Goal: Information Seeking & Learning: Learn about a topic

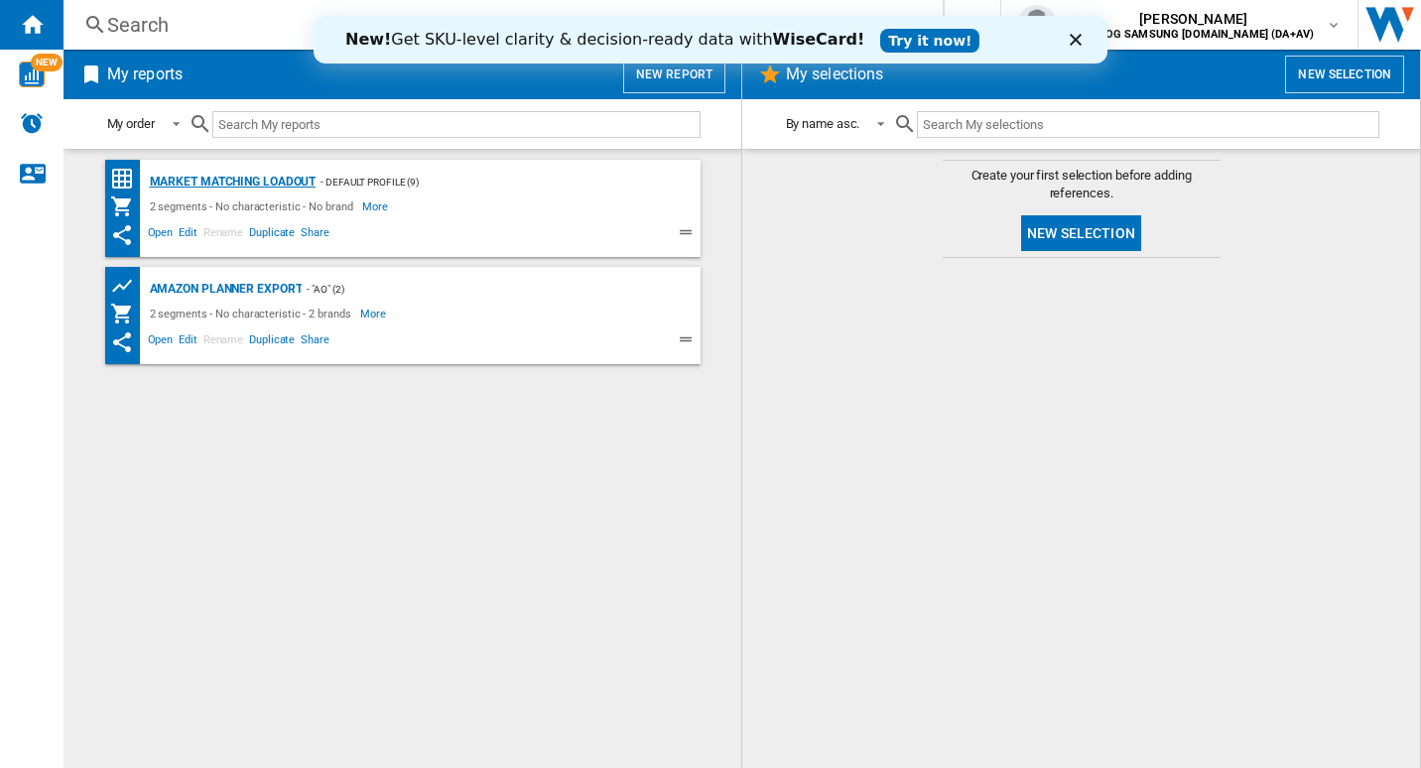
click at [261, 181] on div "Market Matching Loadout" at bounding box center [231, 182] width 172 height 25
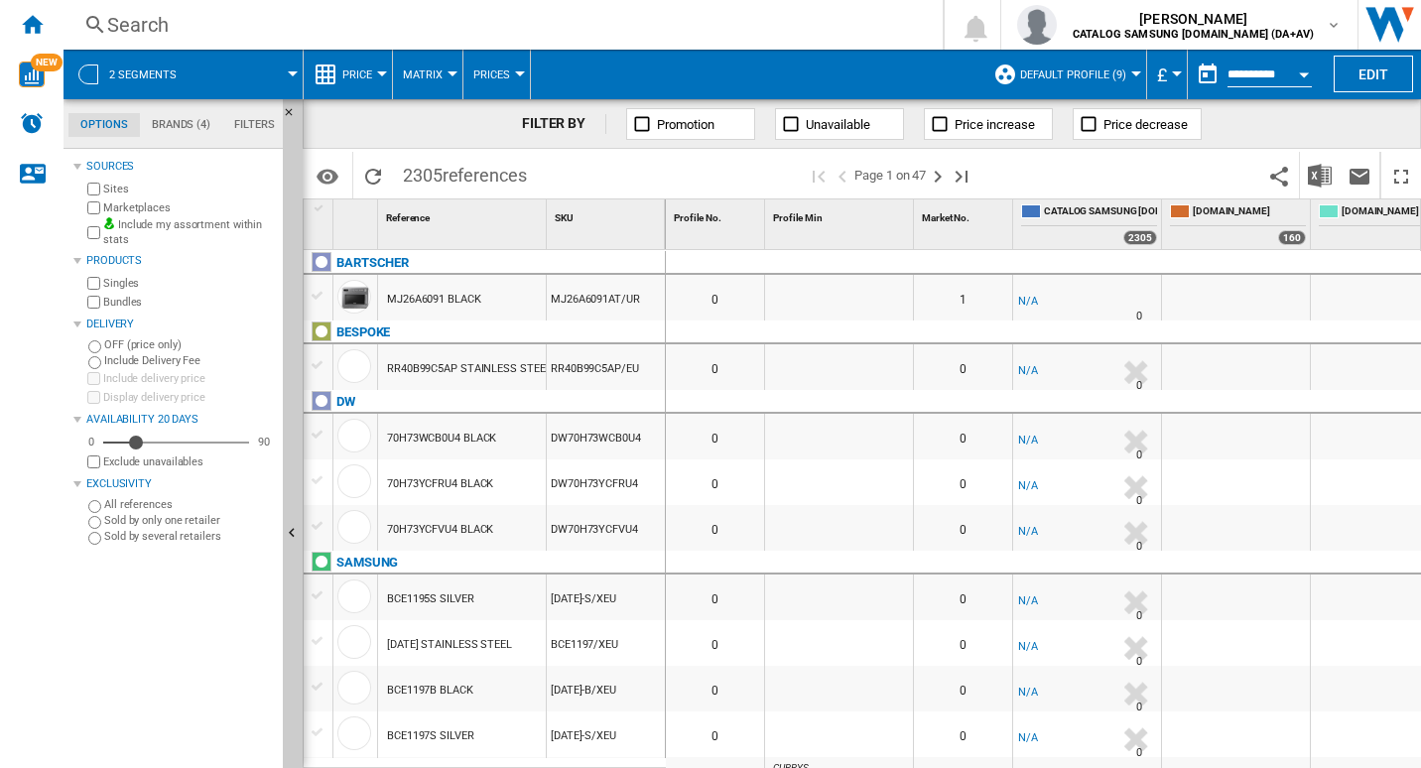
click at [149, 34] on div "Search" at bounding box center [499, 25] width 784 height 28
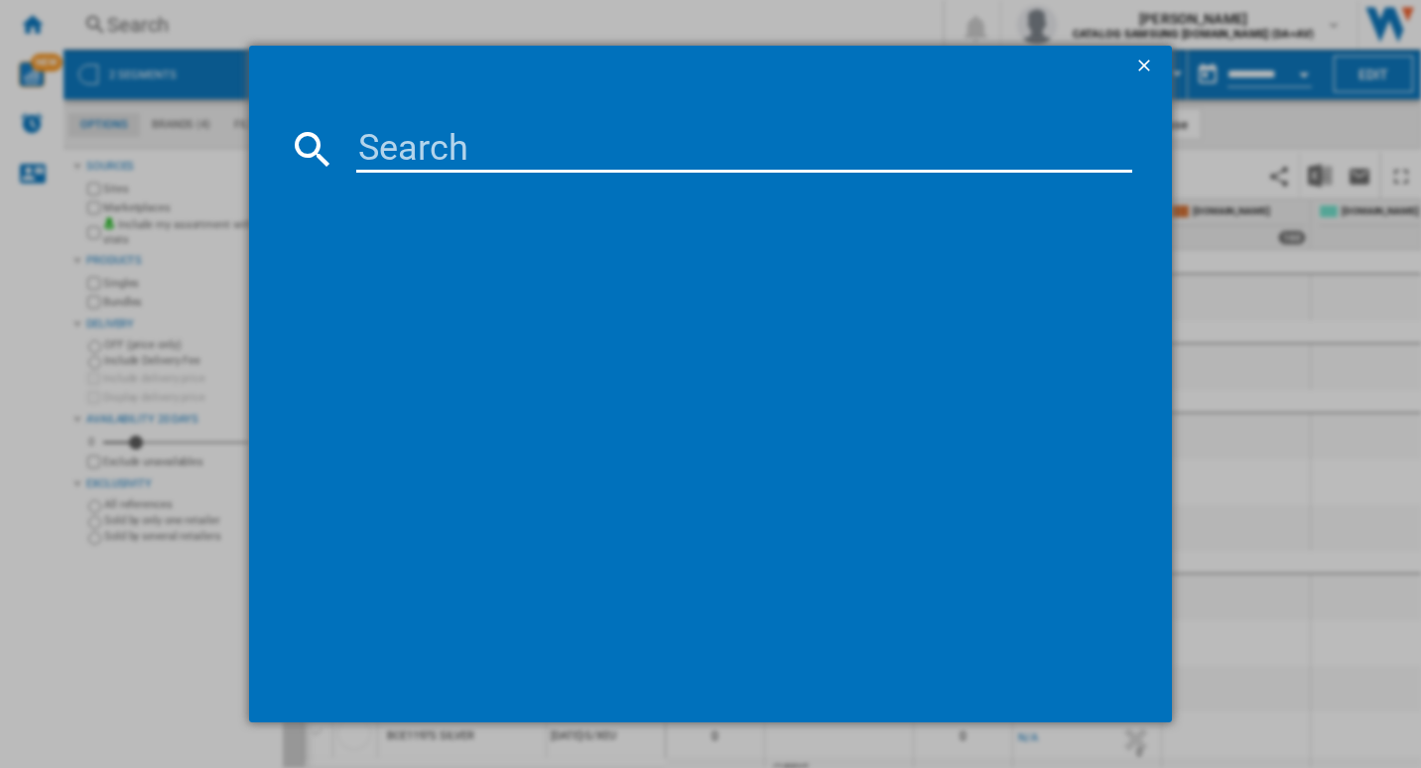
click at [403, 158] on input at bounding box center [744, 149] width 777 height 48
paste input "Adn75Gq7"
type input "A"
paste input "RS70F64KEFEU"
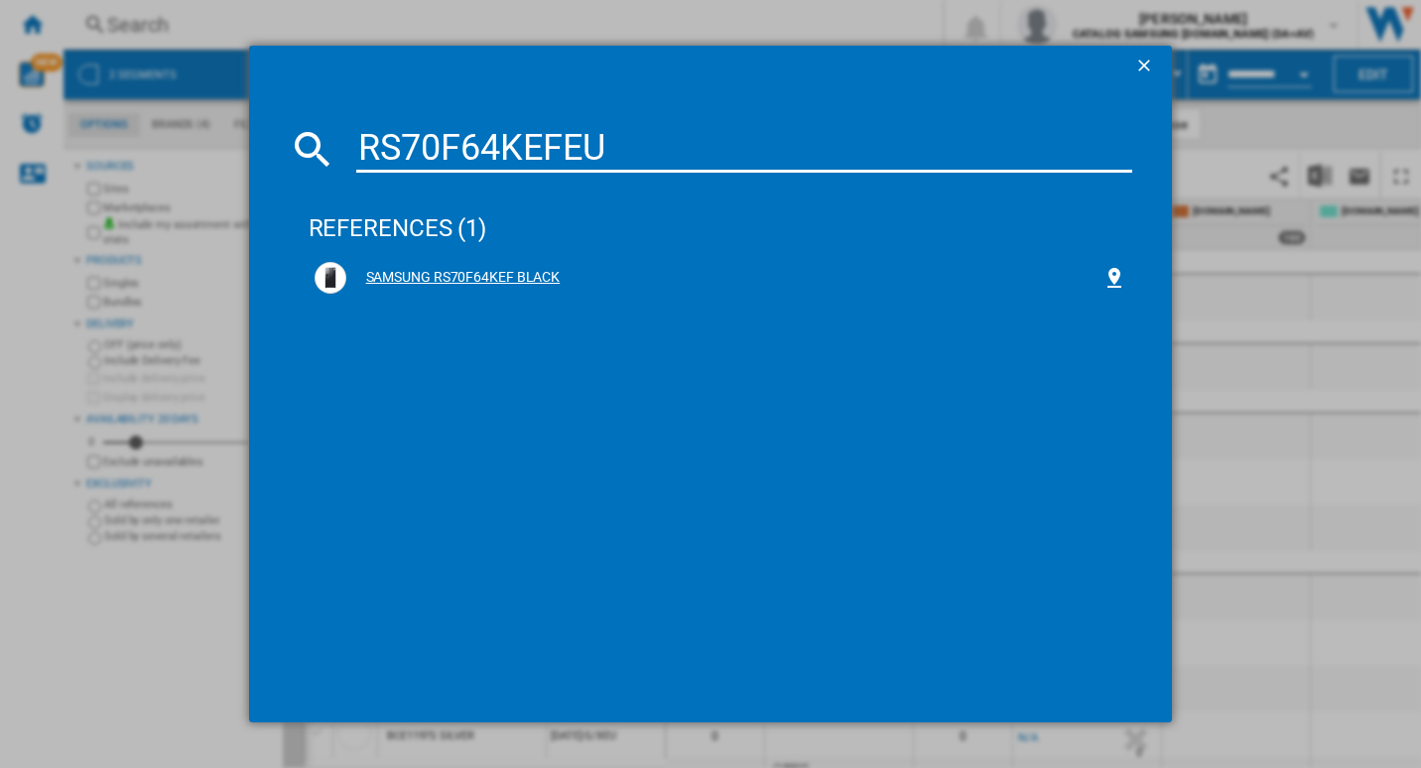
type input "RS70F64KEFEU"
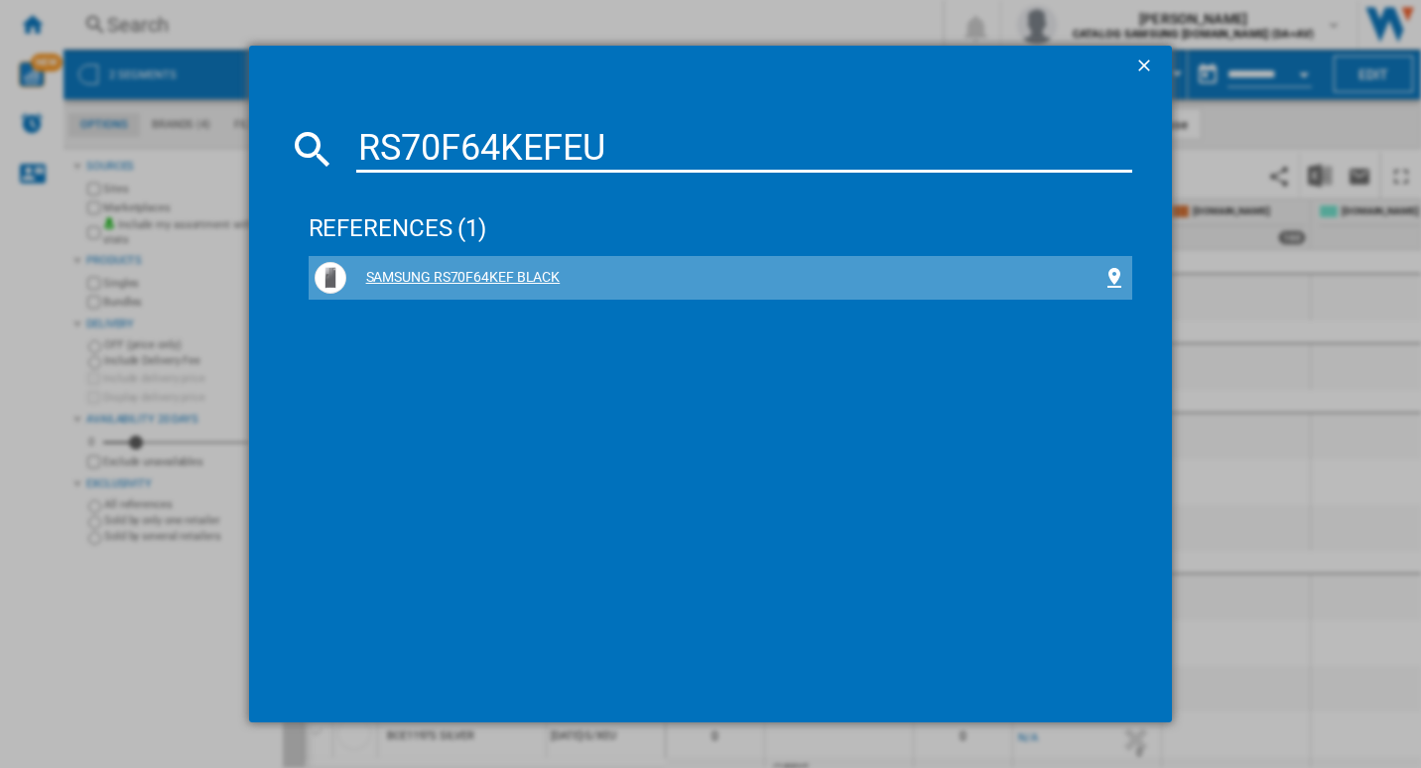
click at [436, 281] on div "SAMSUNG RS70F64KEF BLACK" at bounding box center [724, 278] width 757 height 20
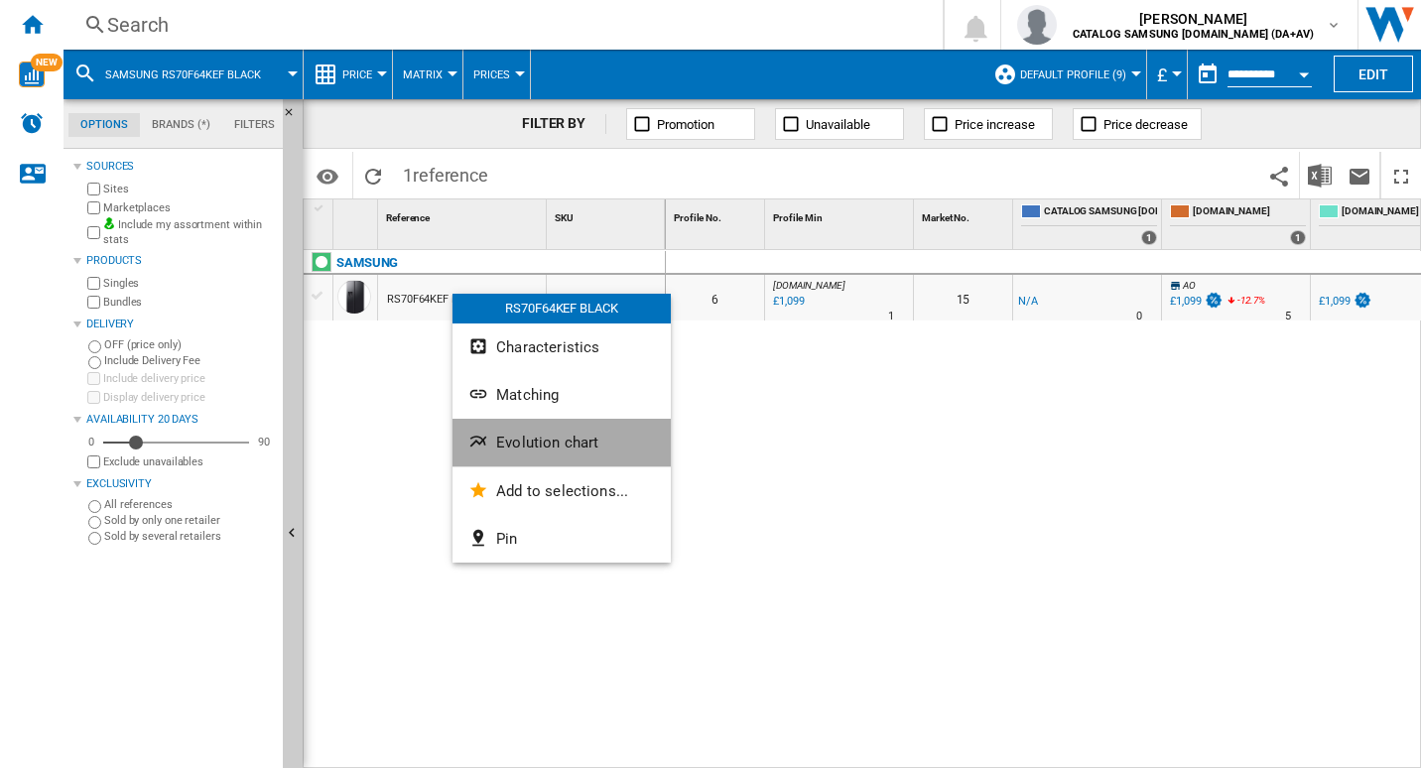
click at [550, 454] on button "Evolution chart" at bounding box center [561, 443] width 218 height 48
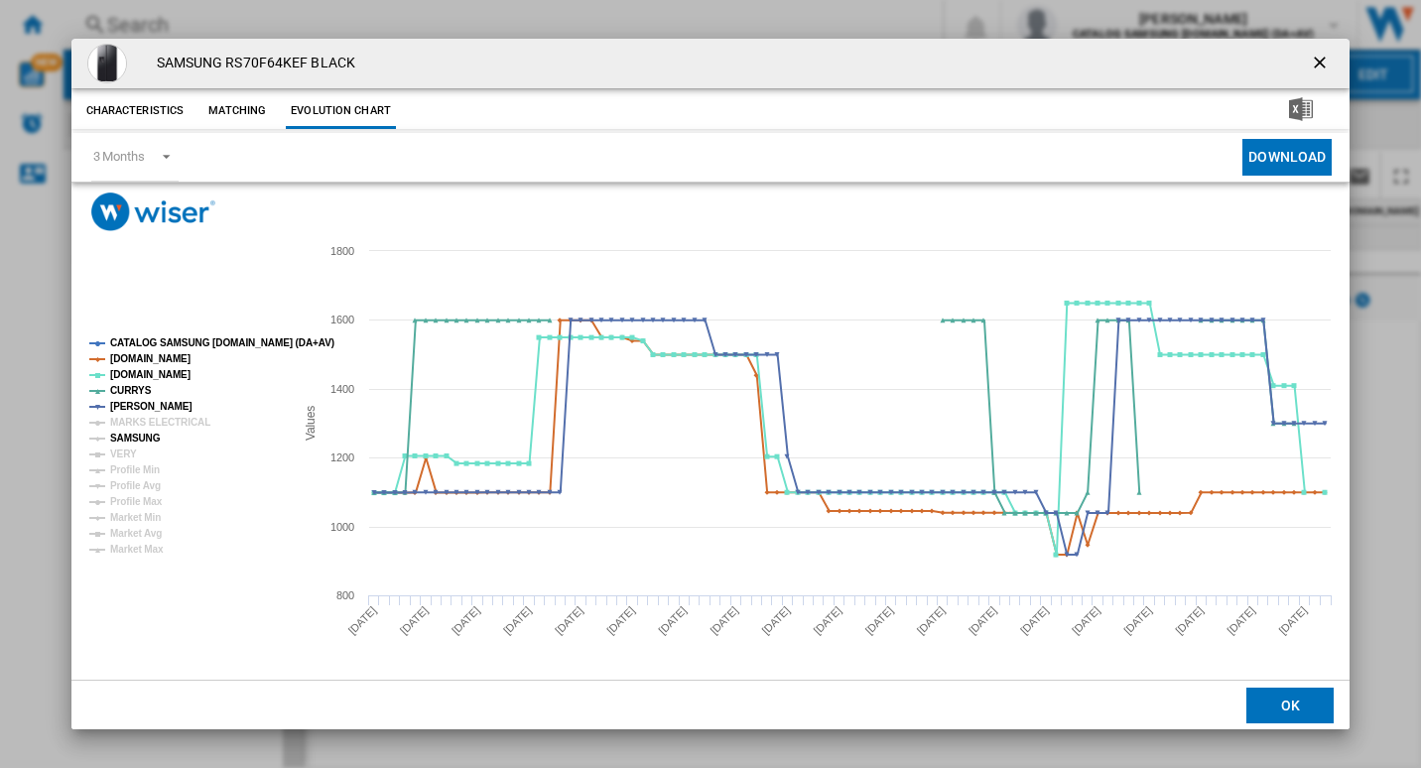
click at [135, 433] on tspan "SAMSUNG" at bounding box center [135, 438] width 51 height 11
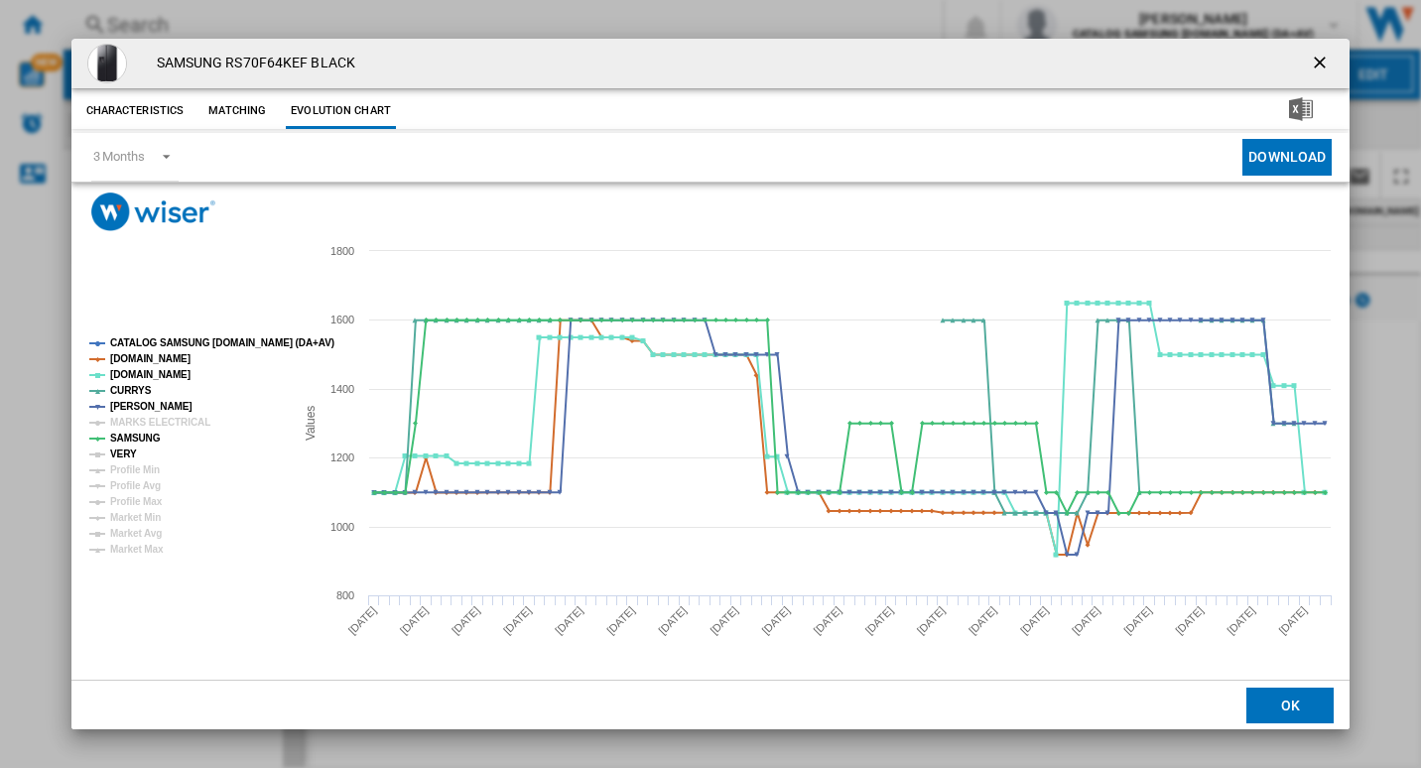
drag, startPoint x: 134, startPoint y: 417, endPoint x: 121, endPoint y: 459, distance: 44.6
click at [115, 459] on tspan "VERY" at bounding box center [123, 454] width 27 height 11
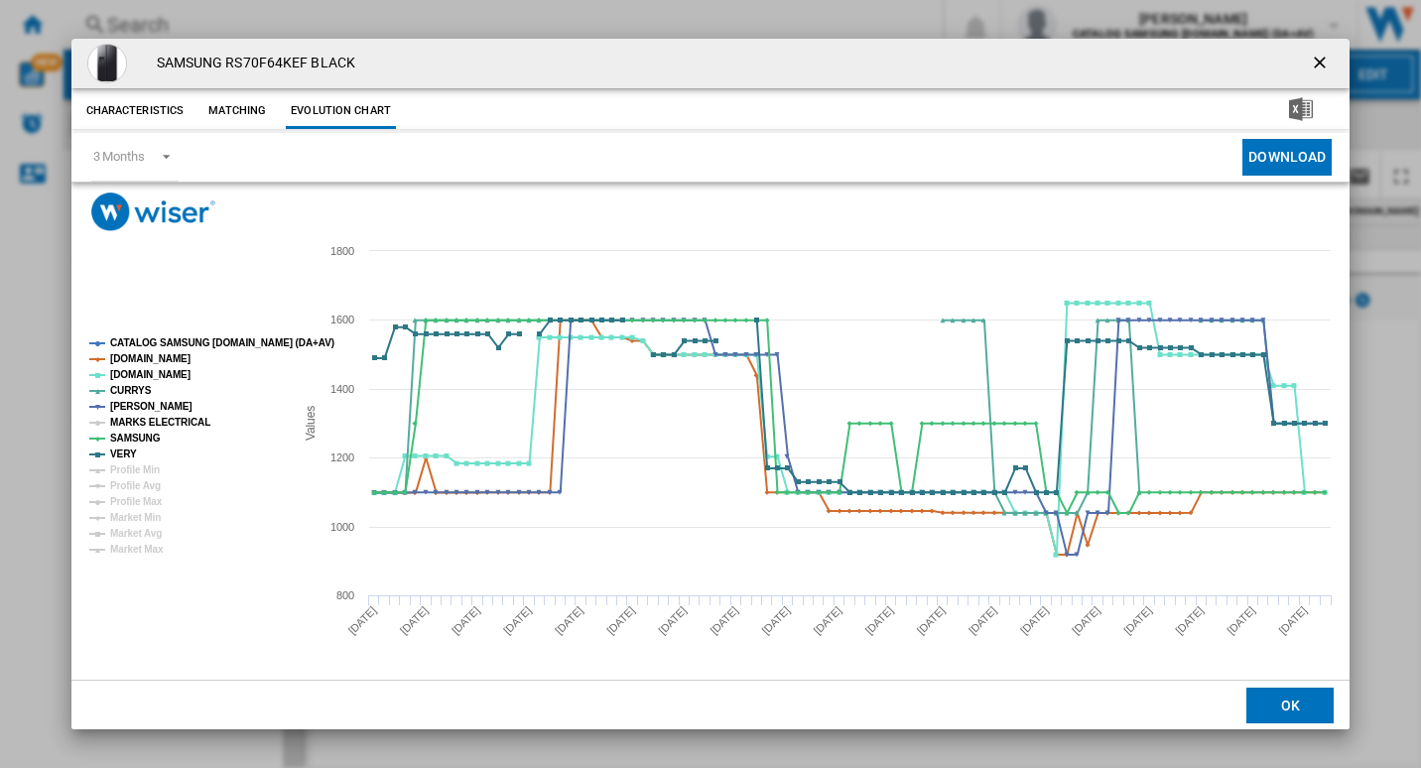
click at [135, 421] on tspan "MARKS ELECTRICAL" at bounding box center [160, 422] width 100 height 11
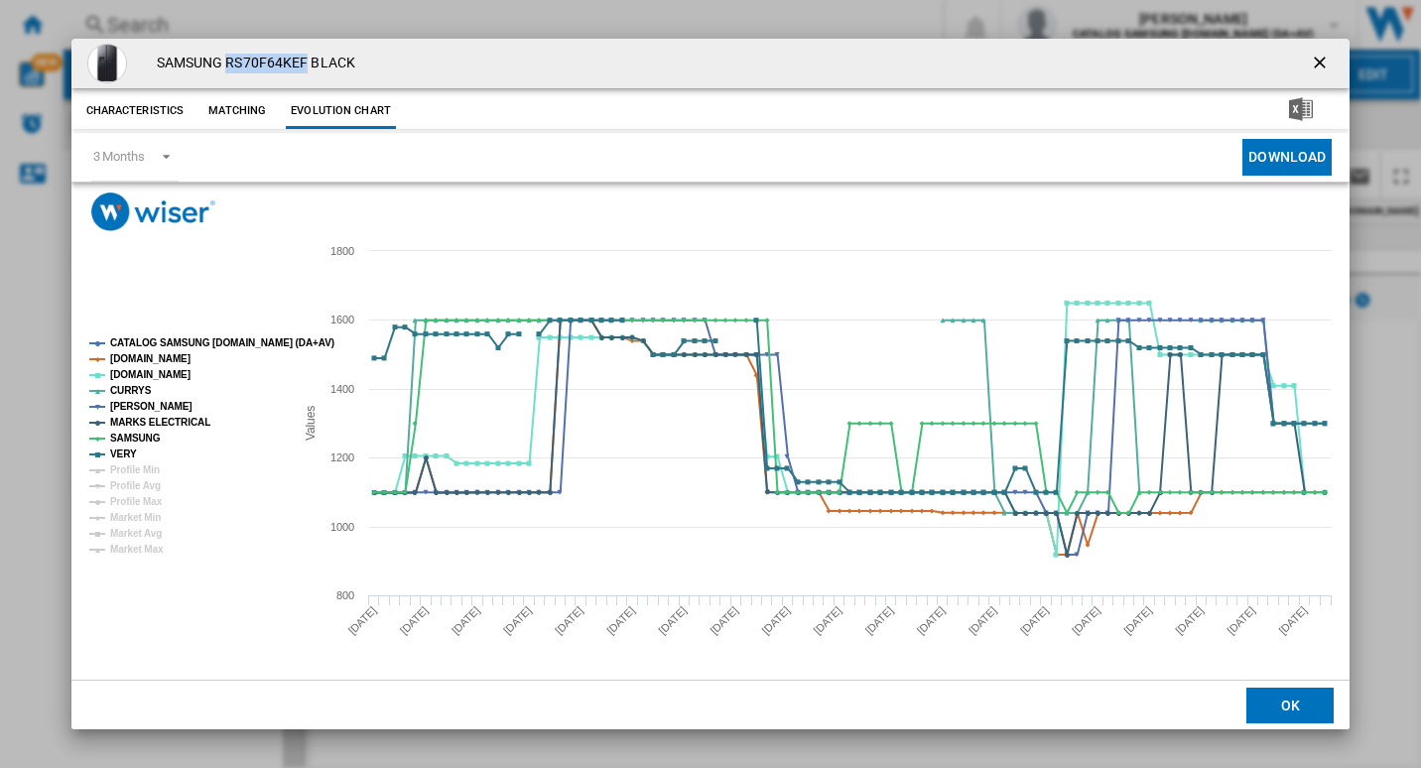
drag, startPoint x: 309, startPoint y: 63, endPoint x: 227, endPoint y: 52, distance: 82.1
click at [227, 52] on div "SAMSUNG RS70F64KEF BLACK" at bounding box center [710, 64] width 1279 height 50
copy h4 "RS70F64KEF"
click at [1321, 55] on ng-md-icon "getI18NText('BUTTONS.CLOSE_DIALOG')" at bounding box center [1322, 65] width 24 height 24
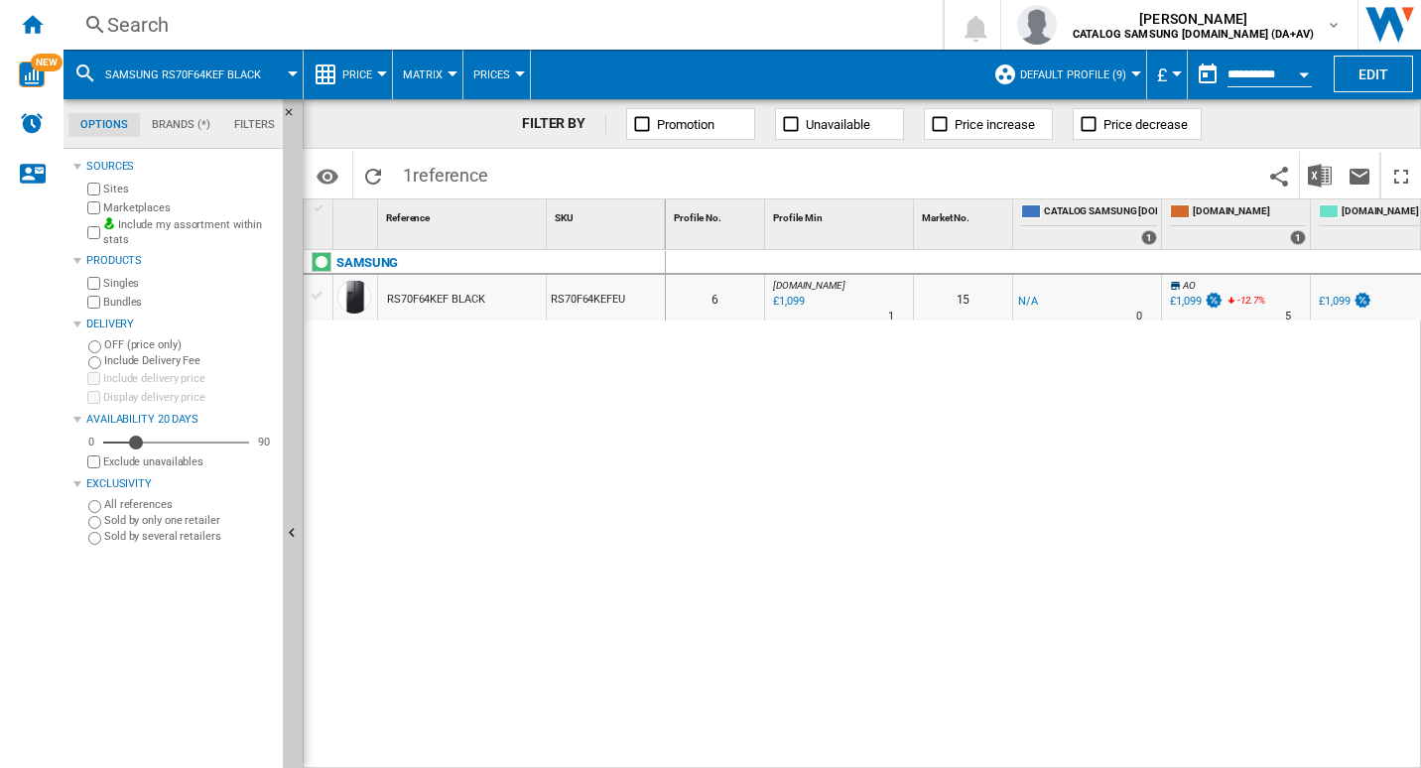
click at [142, 18] on div "Search" at bounding box center [499, 25] width 784 height 28
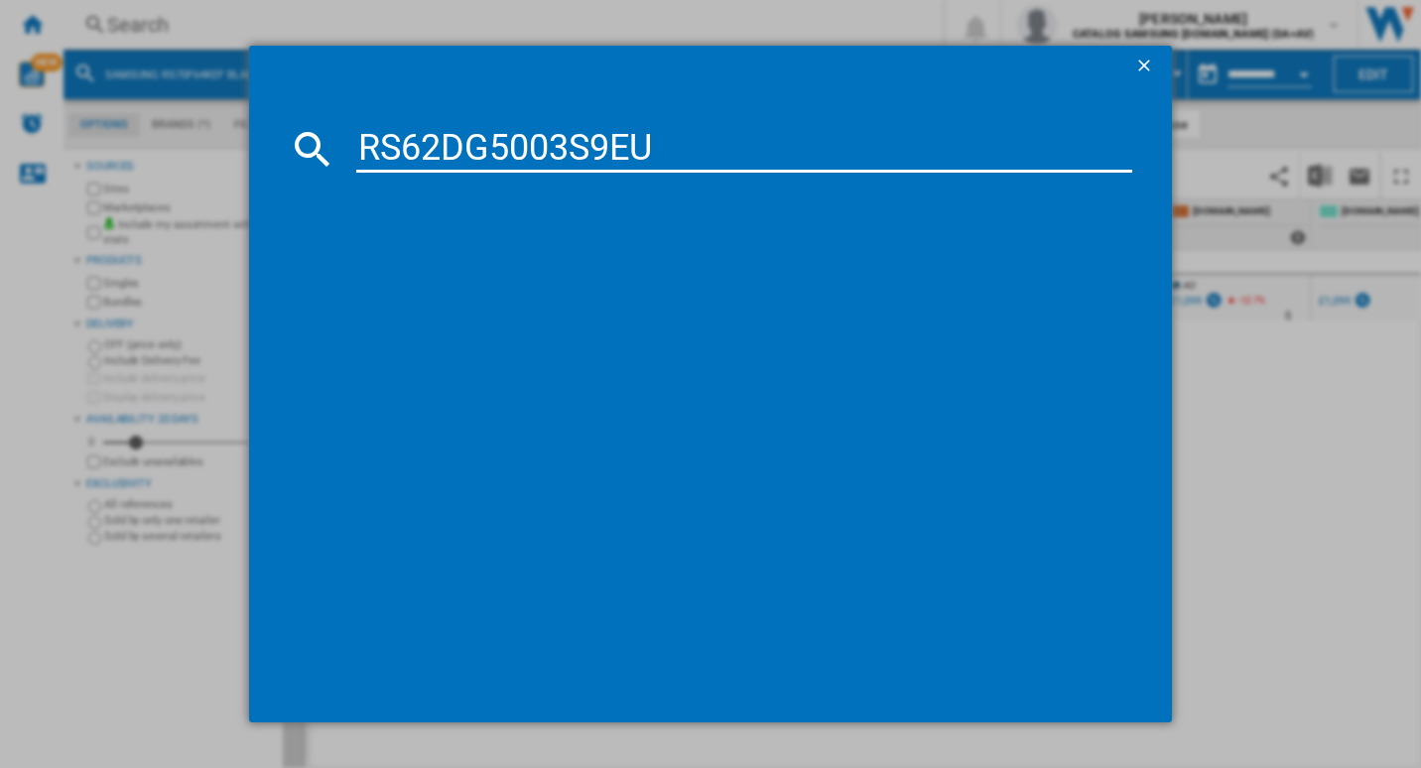
type input "RS62DG5003S9EU"
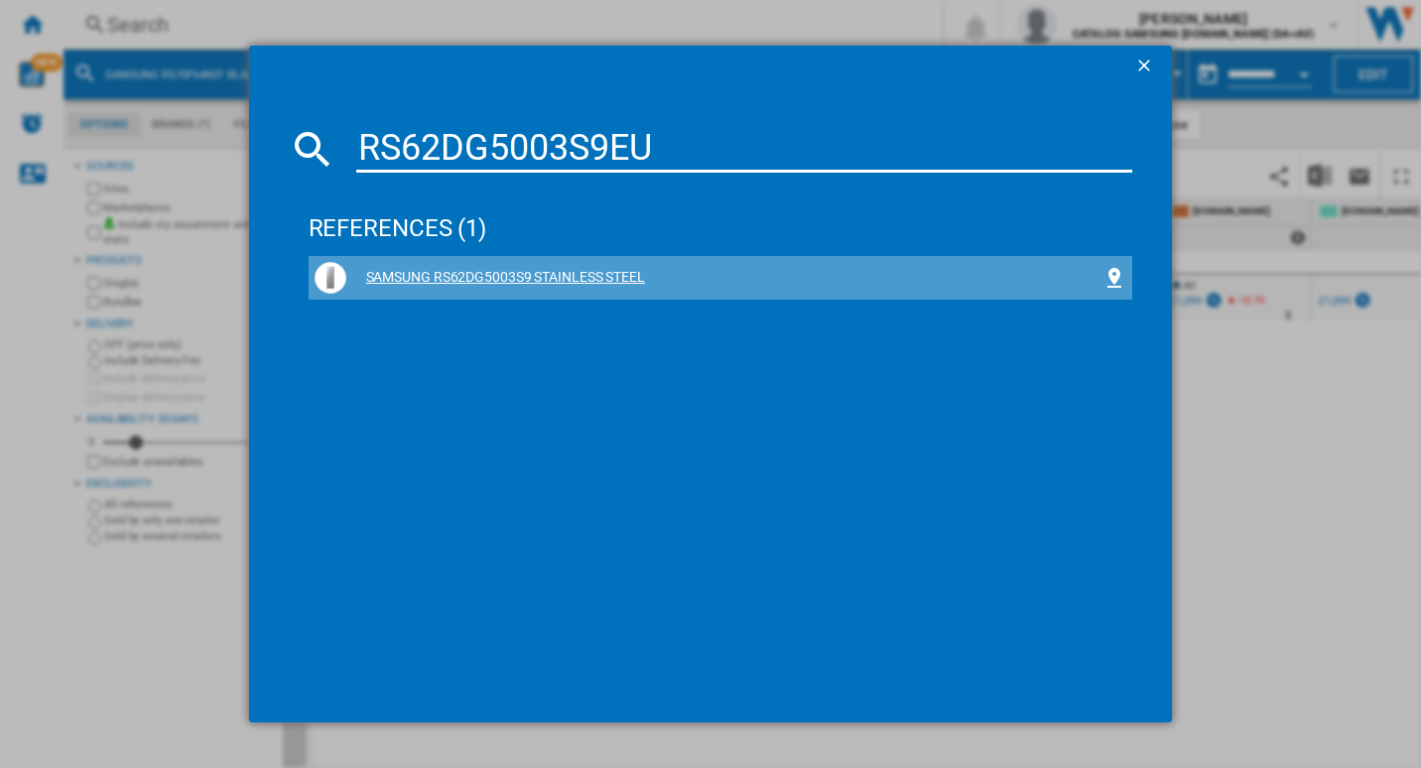
click at [592, 272] on div "SAMSUNG RS62DG5003S9 STAINLESS STEEL" at bounding box center [724, 278] width 757 height 20
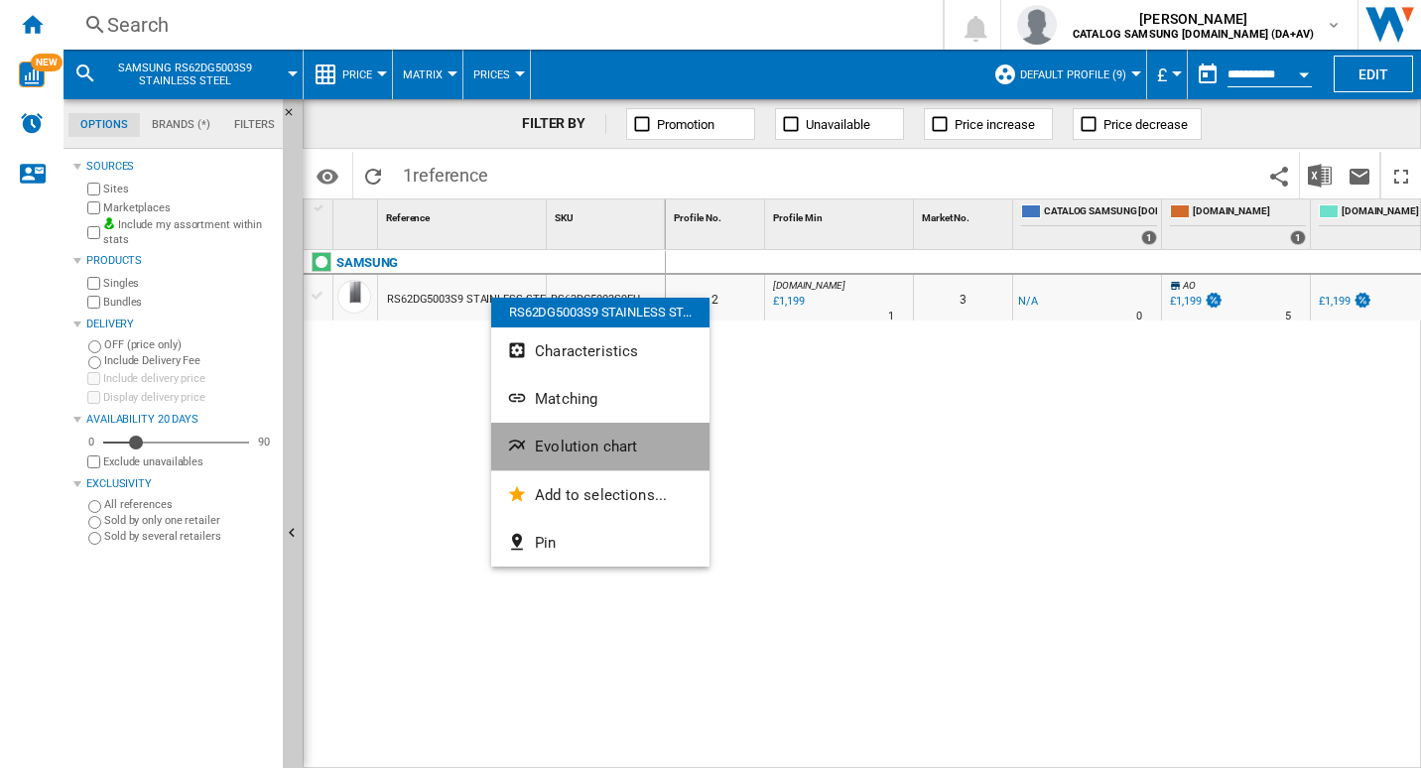
click at [581, 449] on span "Evolution chart" at bounding box center [586, 447] width 102 height 18
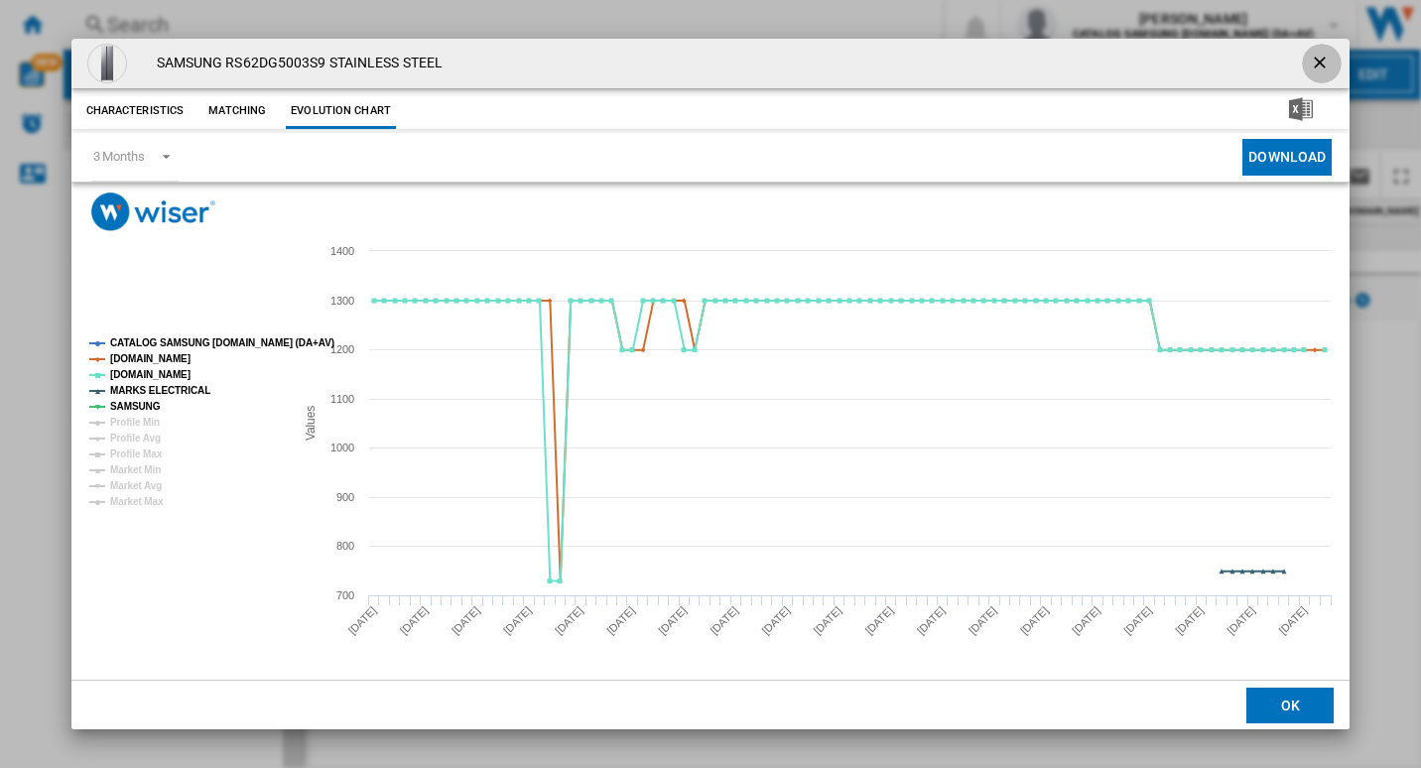
click at [1324, 56] on ng-md-icon "getI18NText('BUTTONS.CLOSE_DIALOG')" at bounding box center [1322, 65] width 24 height 24
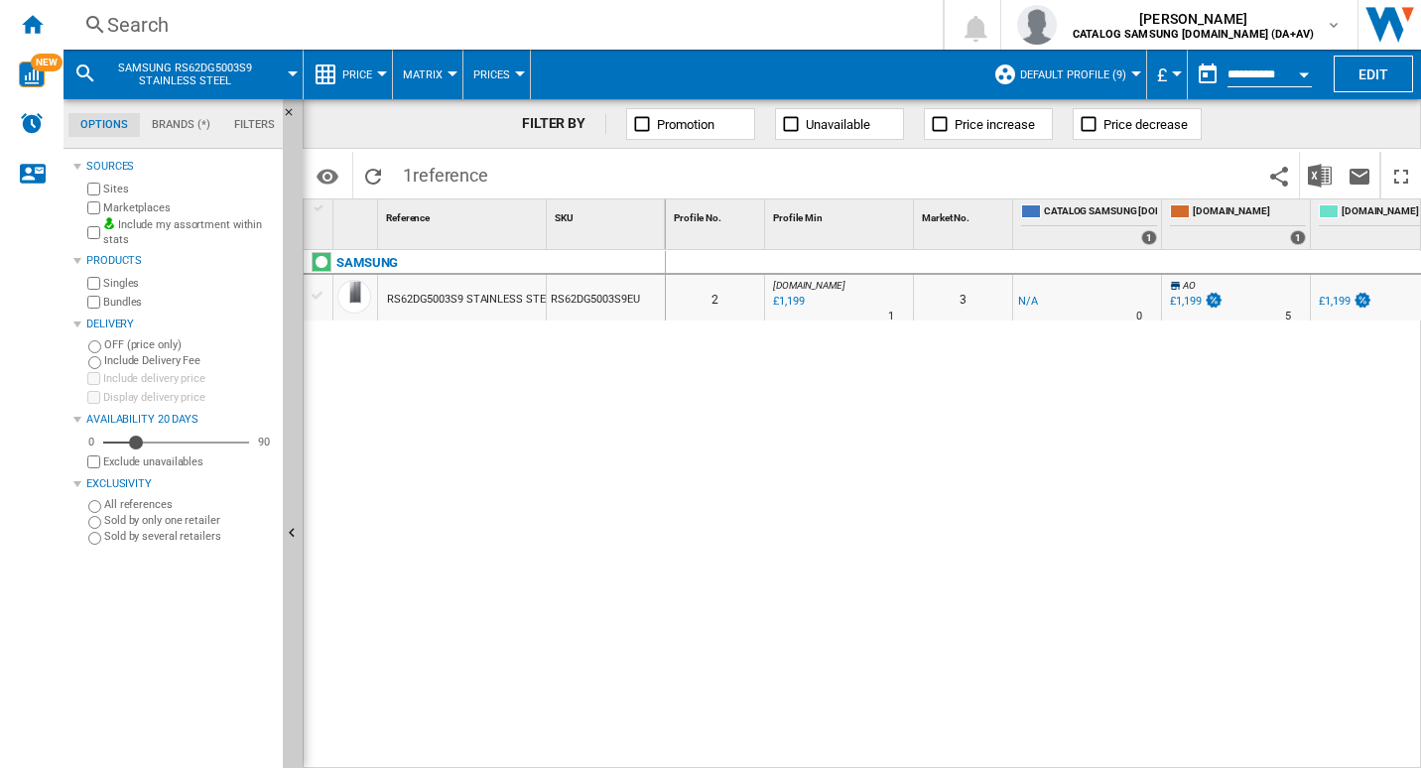
click at [147, 22] on div "Search" at bounding box center [499, 25] width 784 height 28
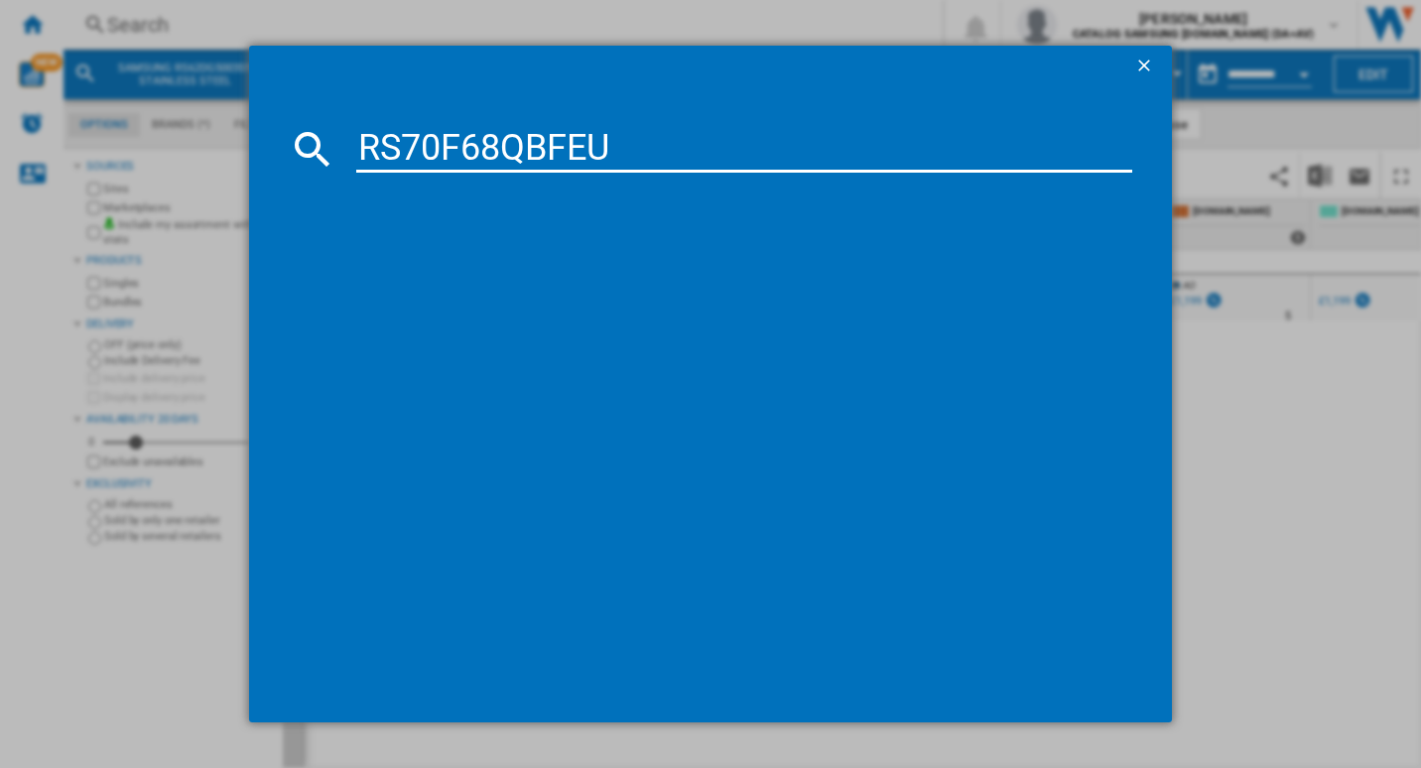
type input "RS70F68QBFEU"
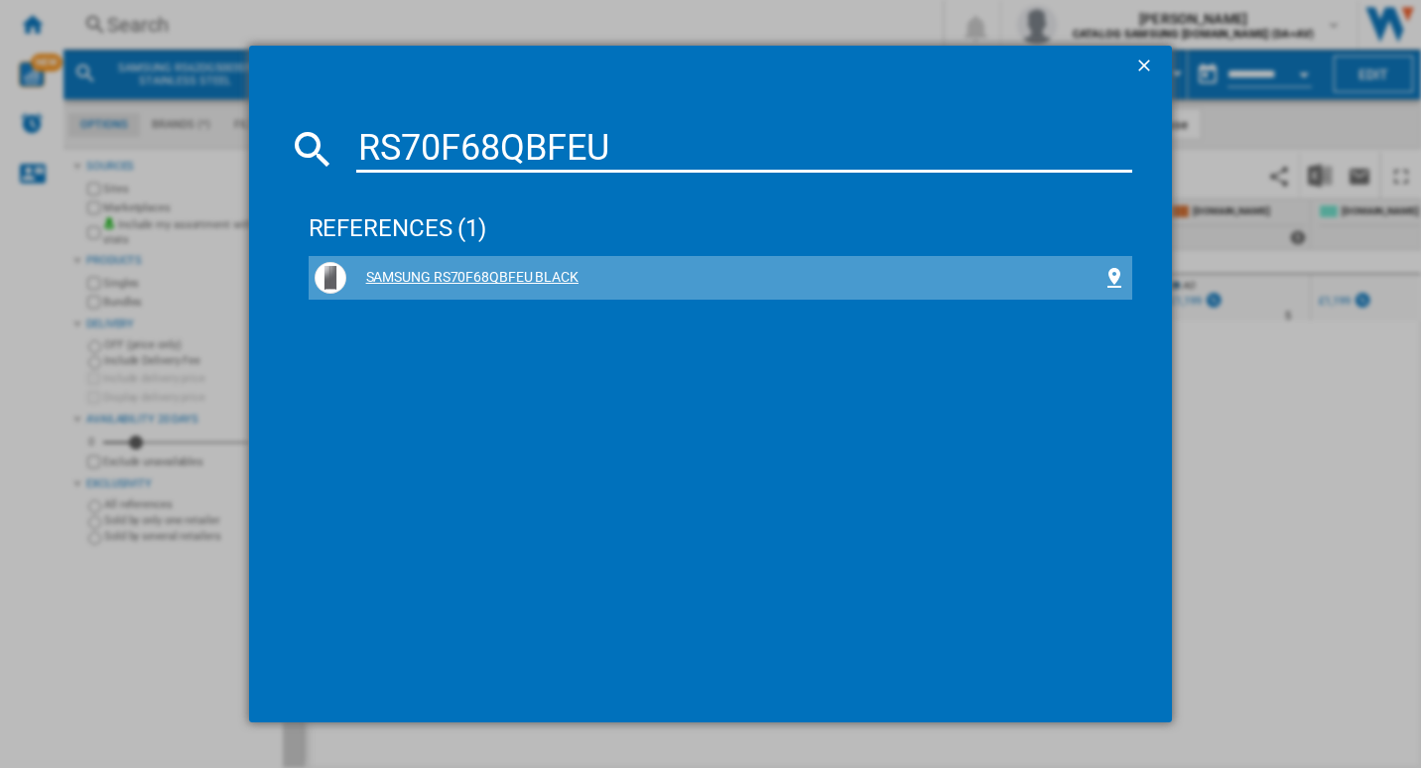
click at [484, 265] on div "SAMSUNG RS70F68QBFEU BLACK" at bounding box center [721, 278] width 813 height 32
click at [489, 281] on div "SAMSUNG RS70F68QBFEU BLACK" at bounding box center [724, 278] width 757 height 20
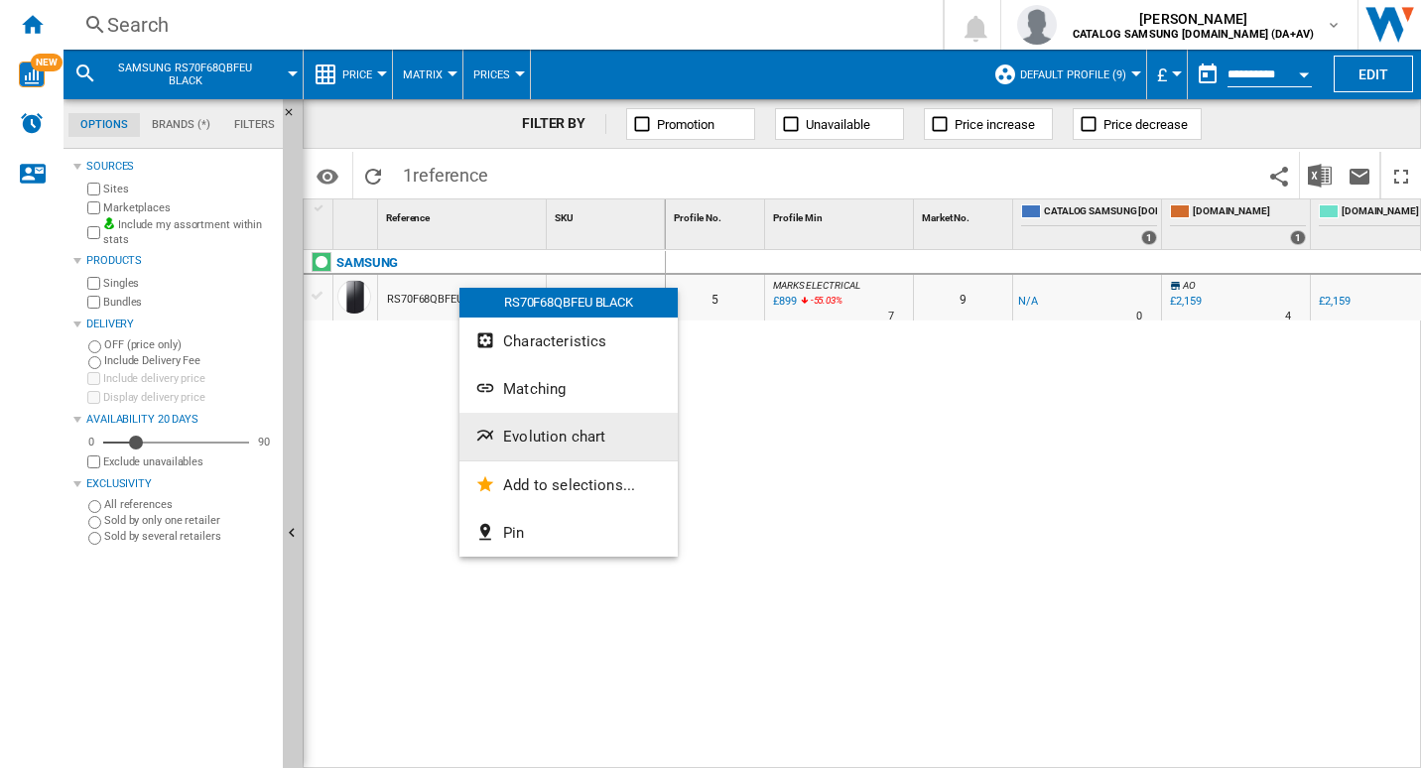
click at [496, 451] on button "Evolution chart" at bounding box center [568, 437] width 218 height 48
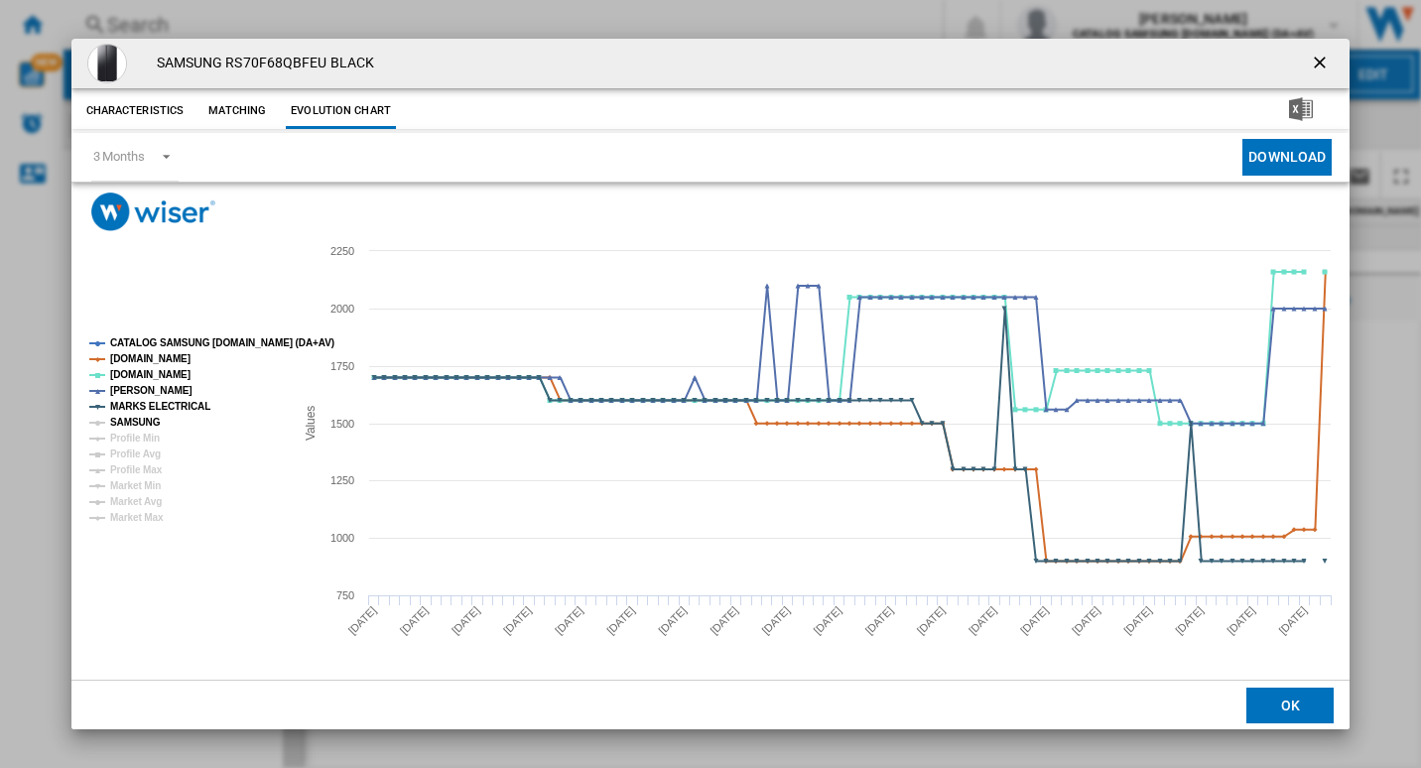
click at [147, 421] on tspan "SAMSUNG" at bounding box center [135, 422] width 51 height 11
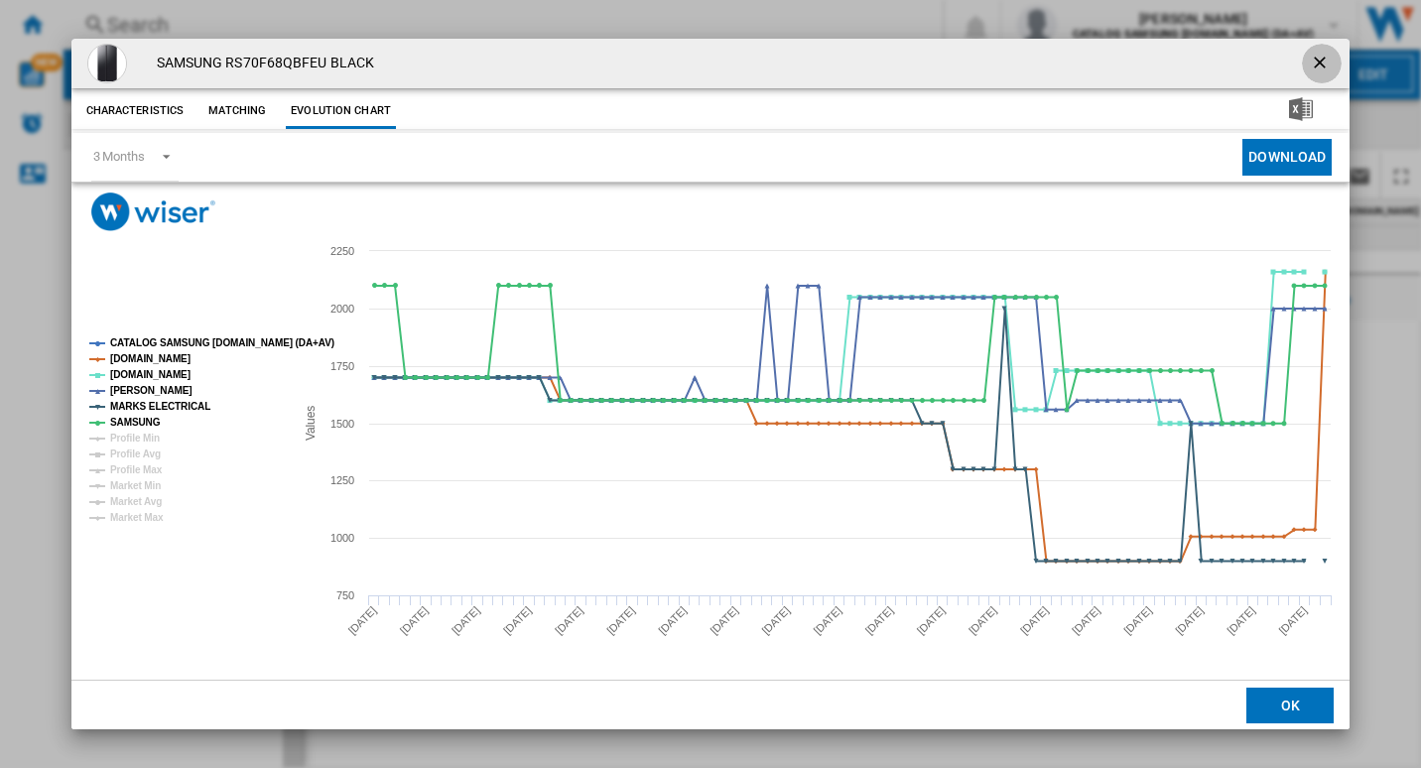
click at [1321, 58] on ng-md-icon "getI18NText('BUTTONS.CLOSE_DIALOG')" at bounding box center [1322, 65] width 24 height 24
